Goal: Information Seeking & Learning: Learn about a topic

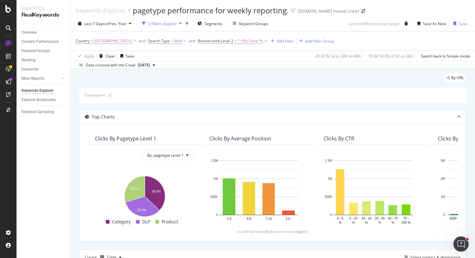
scroll to position [0, 2606]
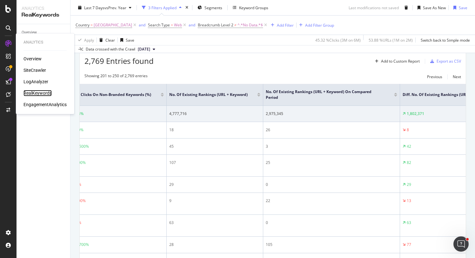
click at [35, 94] on div "RealKeywords" at bounding box center [38, 93] width 28 height 6
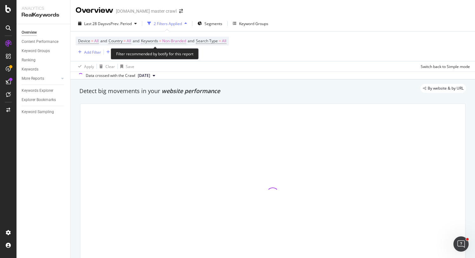
click at [179, 40] on span "Non-Branded" at bounding box center [174, 41] width 24 height 9
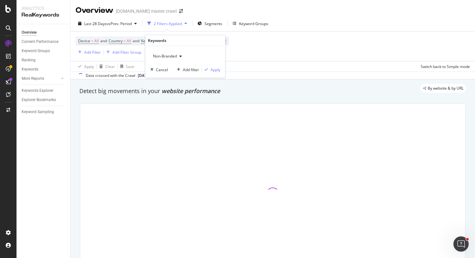
click at [167, 57] on span "Non-Branded" at bounding box center [164, 55] width 26 height 5
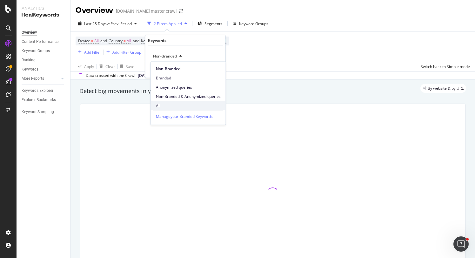
click at [168, 107] on span "All" at bounding box center [188, 106] width 65 height 6
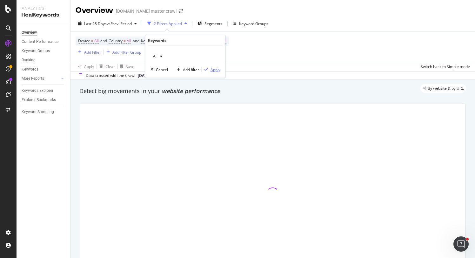
click at [215, 72] on button "Apply" at bounding box center [211, 69] width 18 height 6
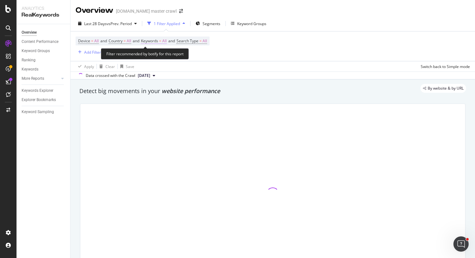
click at [155, 42] on span "Keywords" at bounding box center [149, 40] width 17 height 5
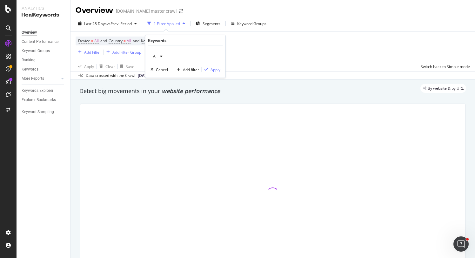
click at [158, 58] on div "All" at bounding box center [158, 56] width 15 height 10
click at [159, 51] on div "All" at bounding box center [158, 56] width 15 height 10
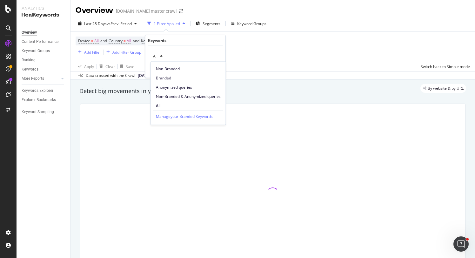
click at [257, 71] on div "Apply Clear Save Switch back to Simple mode" at bounding box center [273, 66] width 405 height 10
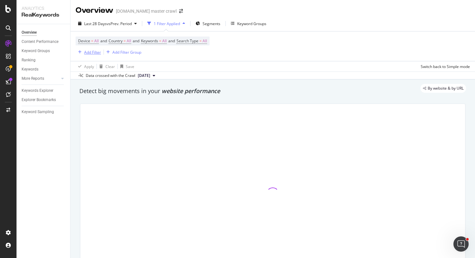
click at [87, 54] on div "Add Filter" at bounding box center [92, 52] width 17 height 5
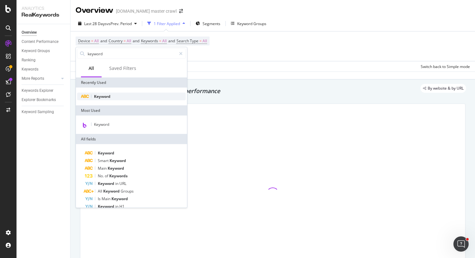
type input "keyword"
click at [103, 98] on span "Keyword" at bounding box center [102, 96] width 17 height 5
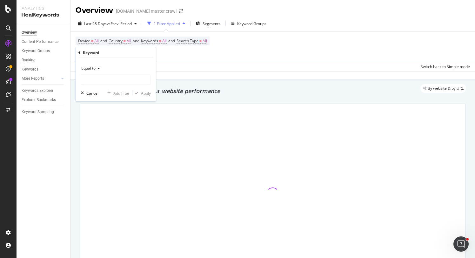
click at [98, 69] on icon at bounding box center [98, 68] width 4 height 4
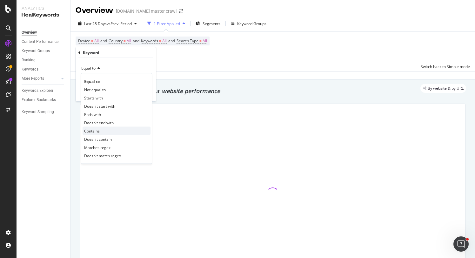
click at [102, 127] on div "Contains" at bounding box center [117, 131] width 68 height 8
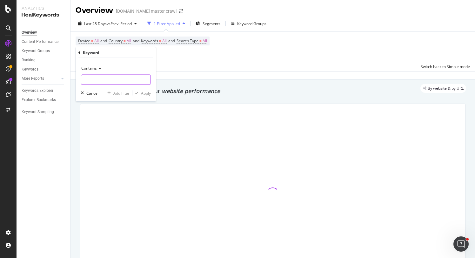
click at [113, 80] on input "text" at bounding box center [115, 80] width 69 height 10
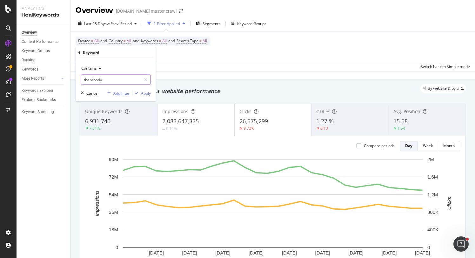
type input "therabody"
click at [126, 92] on div "Add filter" at bounding box center [121, 92] width 16 height 5
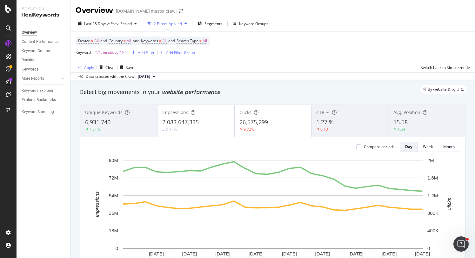
click at [263, 51] on div "Device = All and Country = All and Keywords = All and Search Type = All Keyword…" at bounding box center [273, 46] width 395 height 31
click at [140, 52] on div "Add Filter" at bounding box center [146, 52] width 17 height 5
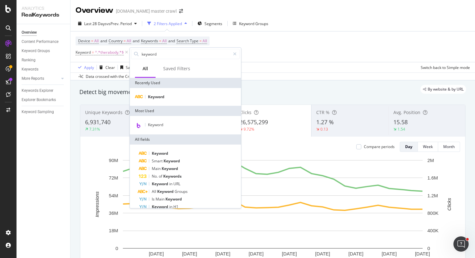
click at [159, 102] on div "Keyword" at bounding box center [185, 97] width 111 height 18
click at [161, 98] on span "Keyword" at bounding box center [156, 96] width 17 height 5
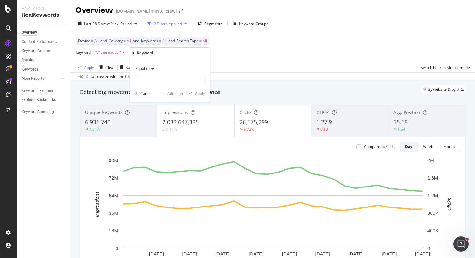
click at [150, 67] on icon at bounding box center [152, 69] width 4 height 4
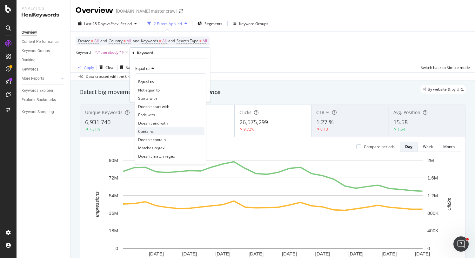
click at [151, 129] on span "Contains" at bounding box center [146, 131] width 16 height 5
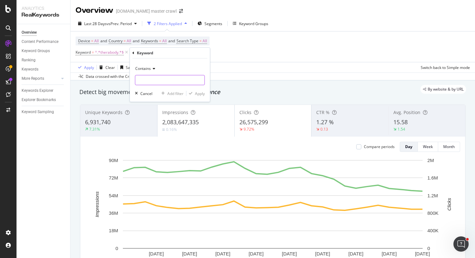
click at [165, 79] on input "text" at bounding box center [169, 80] width 69 height 10
type input "theragun"
click at [203, 96] on div "Apply" at bounding box center [196, 94] width 18 height 6
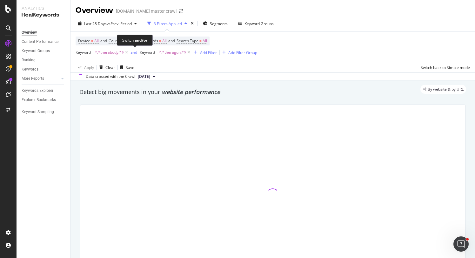
click at [136, 52] on div "and" at bounding box center [134, 52] width 7 height 5
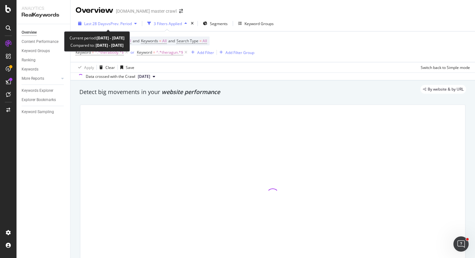
click at [112, 25] on span "vs Prev. Period" at bounding box center [119, 23] width 25 height 5
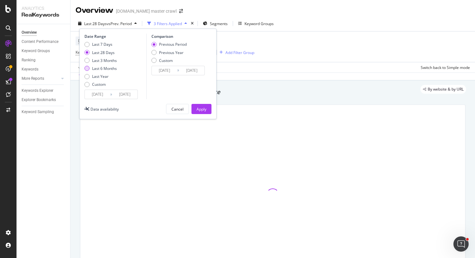
click at [108, 68] on div "Last 6 Months" at bounding box center [104, 68] width 25 height 5
type input "[DATE]"
click at [167, 52] on div "Previous Year" at bounding box center [171, 52] width 24 height 5
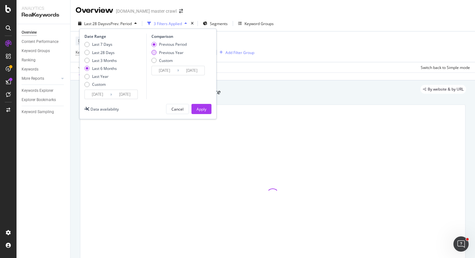
type input "[DATE]"
click at [198, 106] on div "Apply" at bounding box center [202, 108] width 10 height 5
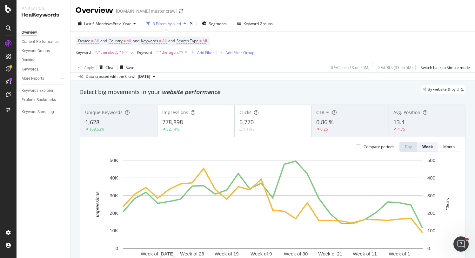
click at [111, 122] on div "1,628" at bounding box center [118, 122] width 67 height 8
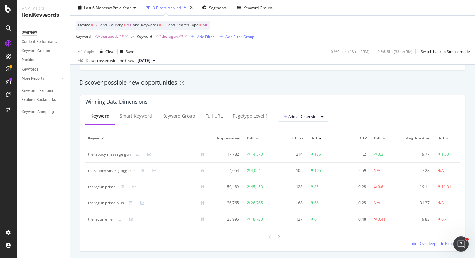
scroll to position [553, 0]
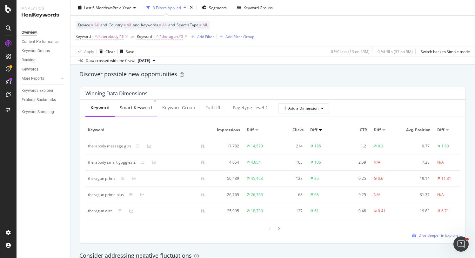
click at [127, 106] on div "Smart Keyword" at bounding box center [136, 108] width 32 height 6
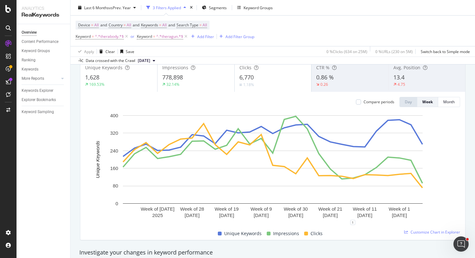
scroll to position [44, 0]
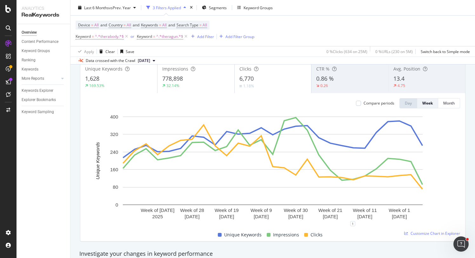
click at [334, 81] on span "0.86 %" at bounding box center [325, 79] width 17 height 8
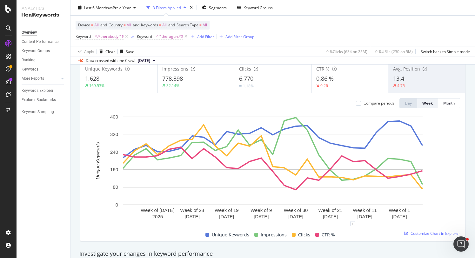
click at [419, 85] on div "4.75" at bounding box center [426, 86] width 67 height 6
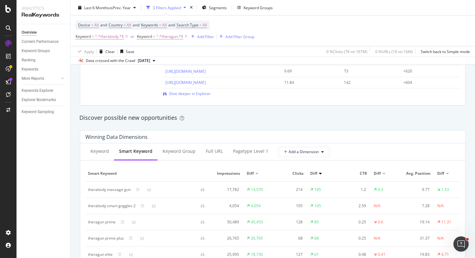
scroll to position [566, 0]
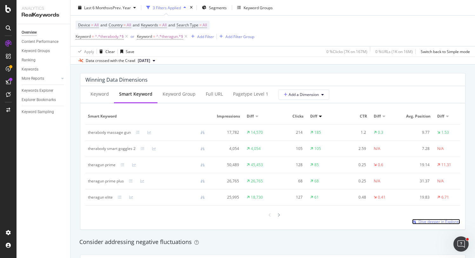
click at [438, 222] on span "Dive deeper in Explorer" at bounding box center [440, 221] width 42 height 5
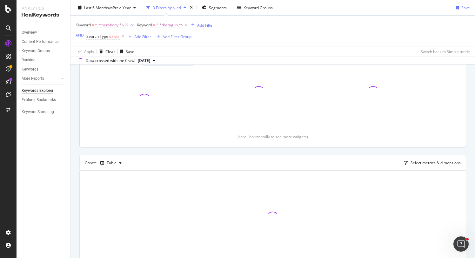
scroll to position [114, 0]
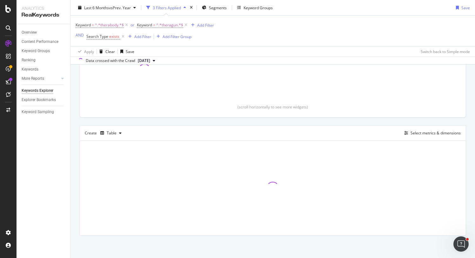
click at [429, 139] on div "Create Table Select metrics & dimensions" at bounding box center [272, 132] width 387 height 15
click at [430, 136] on div "Select metrics & dimensions" at bounding box center [431, 133] width 59 height 7
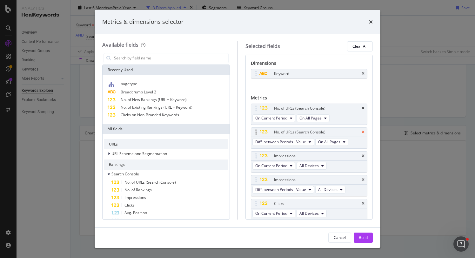
click at [365, 131] on icon "times" at bounding box center [363, 132] width 3 height 4
click at [362, 107] on icon "times" at bounding box center [363, 108] width 3 height 4
click at [164, 57] on input "modal" at bounding box center [170, 58] width 115 height 10
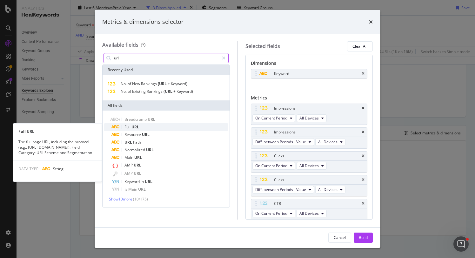
type input "url"
click at [142, 126] on div "Full URL" at bounding box center [170, 127] width 117 height 8
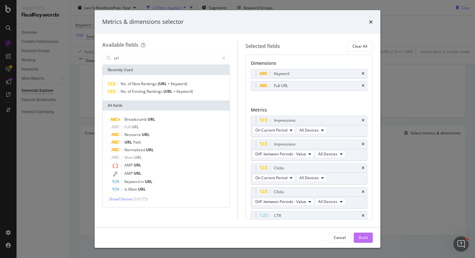
click at [362, 237] on div "Build" at bounding box center [363, 237] width 9 height 5
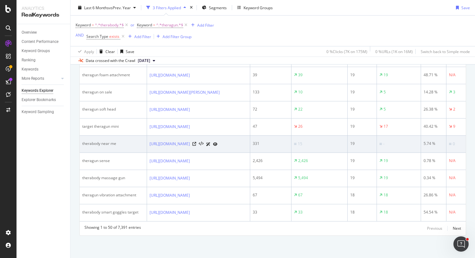
scroll to position [1120, 0]
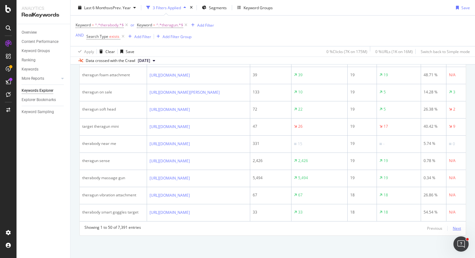
click at [453, 231] on div "Next" at bounding box center [457, 228] width 8 height 5
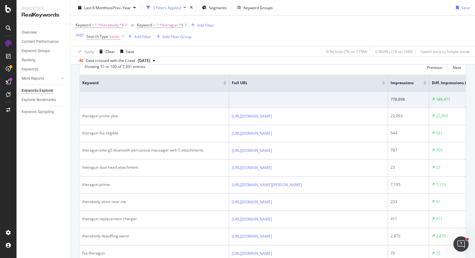
scroll to position [158, 0]
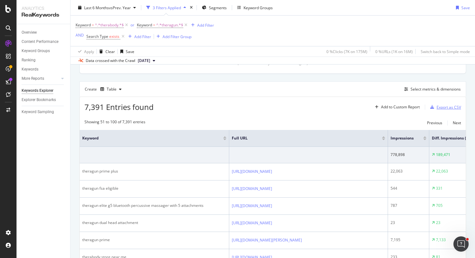
click at [446, 108] on div "Export as CSV" at bounding box center [449, 107] width 24 height 5
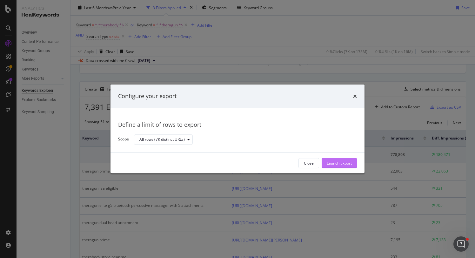
click at [343, 161] on div "Launch Export" at bounding box center [339, 163] width 25 height 5
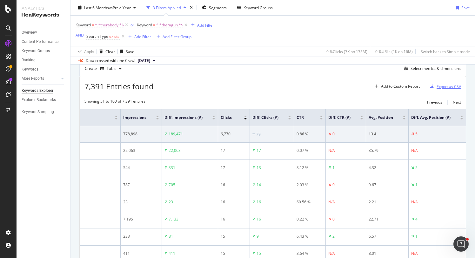
scroll to position [184, 0]
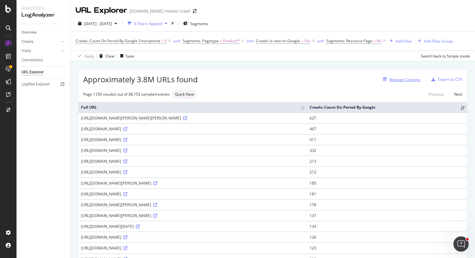
click at [408, 81] on div "Manage Columns" at bounding box center [405, 79] width 31 height 5
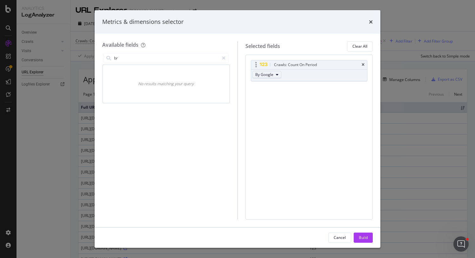
type input "b"
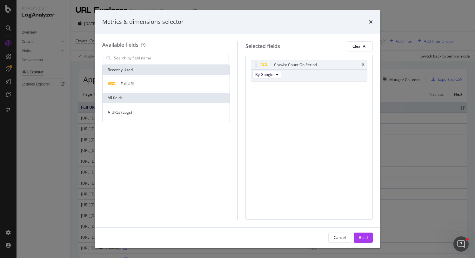
click at [371, 14] on div "Metrics & dimensions selector" at bounding box center [238, 22] width 286 height 24
click at [371, 19] on div "times" at bounding box center [371, 22] width 4 height 8
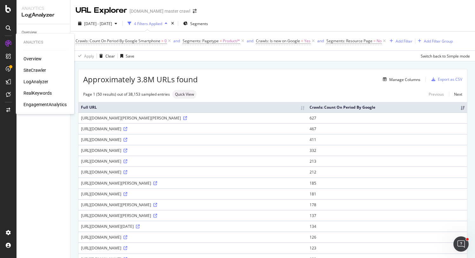
click at [30, 67] on div "Overview SiteCrawler LogAnalyzer RealKeywords EngagementAnalytics" at bounding box center [45, 82] width 43 height 52
click at [30, 69] on div "SiteCrawler" at bounding box center [35, 70] width 23 height 6
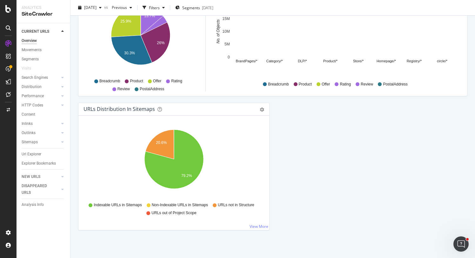
scroll to position [664, 0]
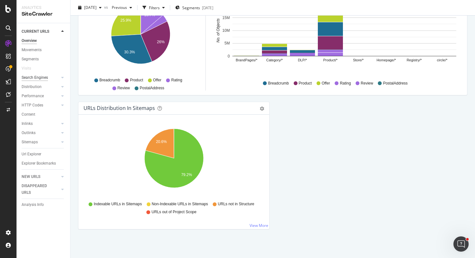
click at [36, 80] on div "Search Engines" at bounding box center [35, 77] width 26 height 7
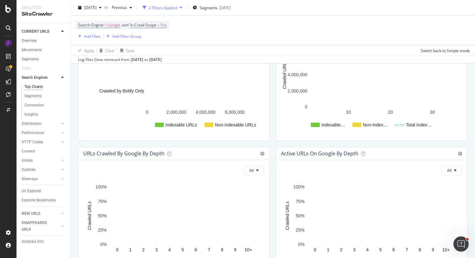
scroll to position [242, 0]
